Goal: Information Seeking & Learning: Learn about a topic

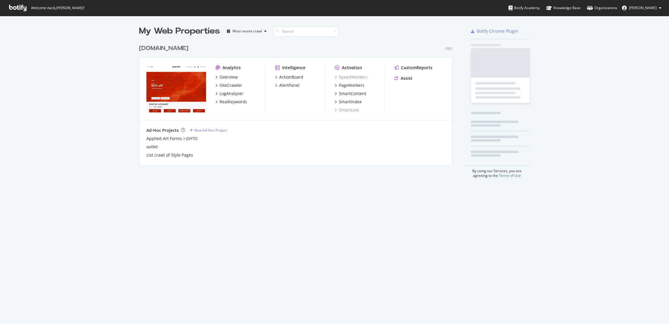
scroll to position [123, 313]
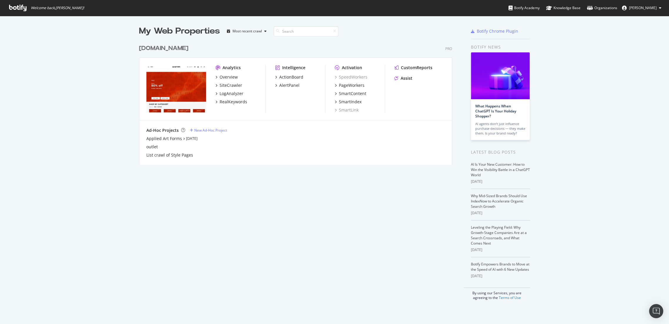
click at [176, 45] on div "[DOMAIN_NAME]" at bounding box center [163, 48] width 49 height 9
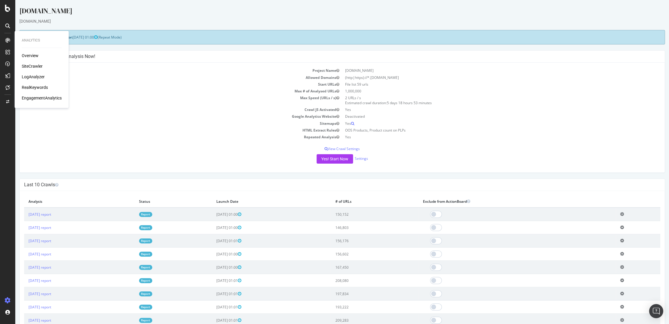
click at [40, 86] on div "RealKeywords" at bounding box center [35, 87] width 26 height 6
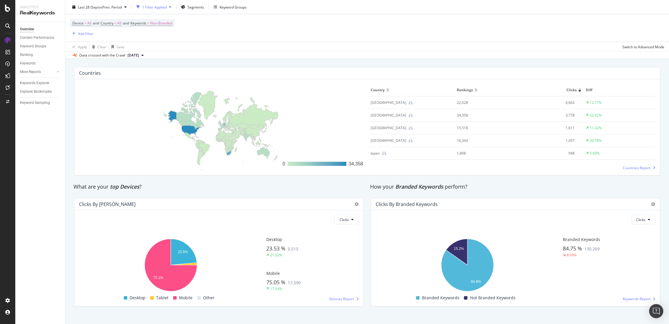
scroll to position [869, 0]
